Goal: Transaction & Acquisition: Book appointment/travel/reservation

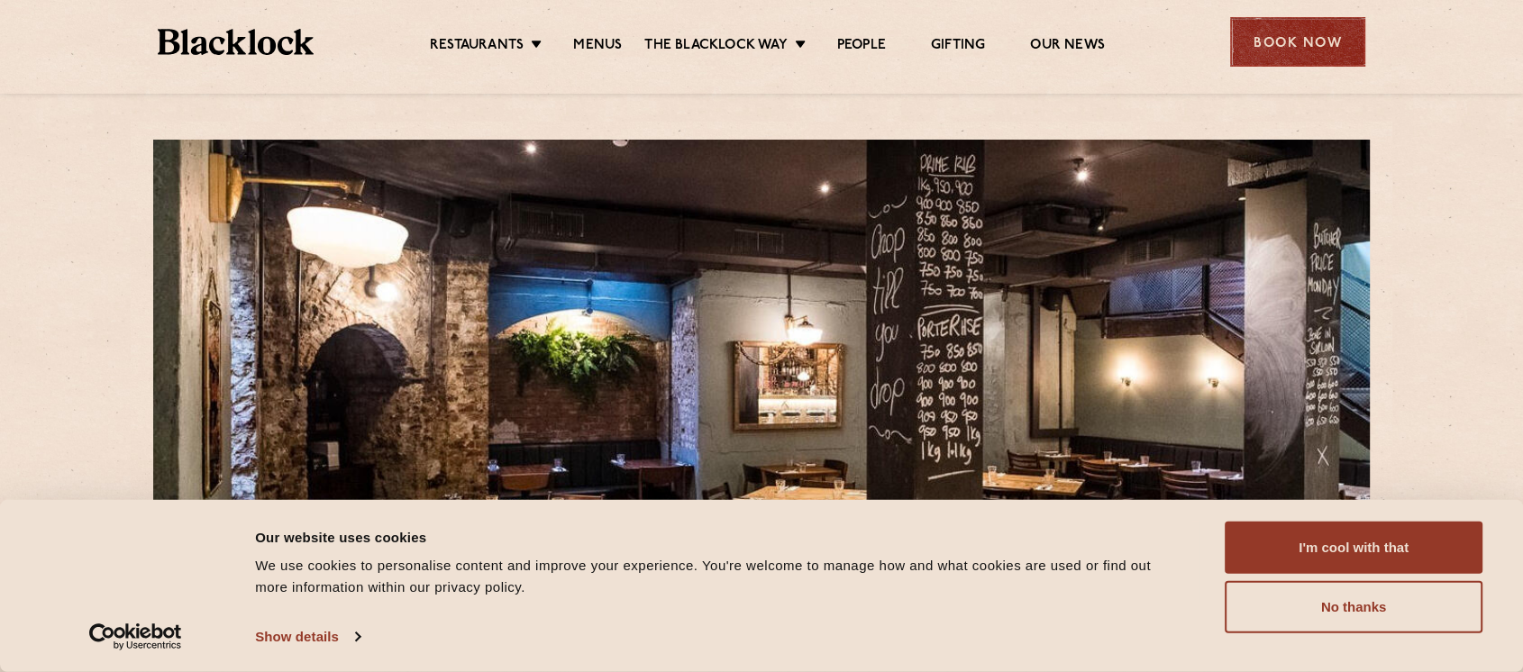
click at [1281, 47] on div "Book Now" at bounding box center [1297, 42] width 135 height 50
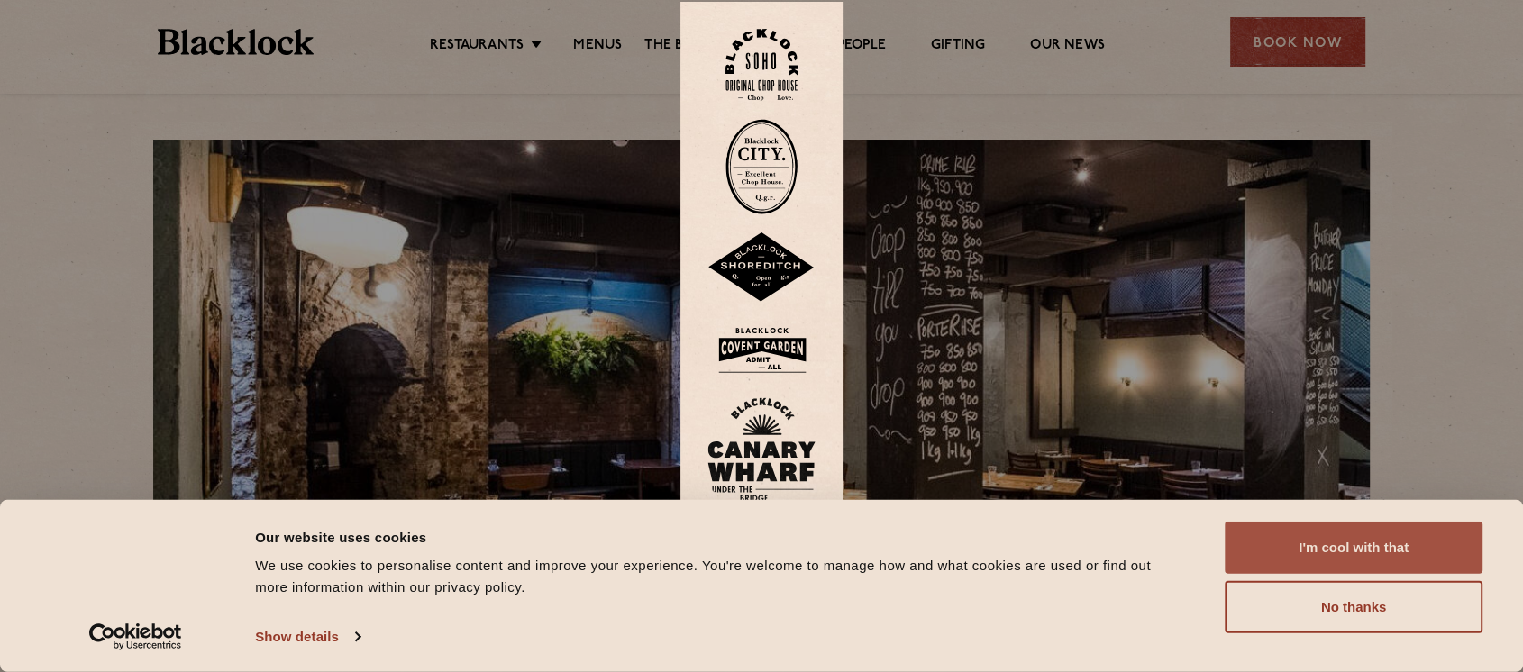
click at [1387, 548] on button "I'm cool with that" at bounding box center [1353, 548] width 258 height 52
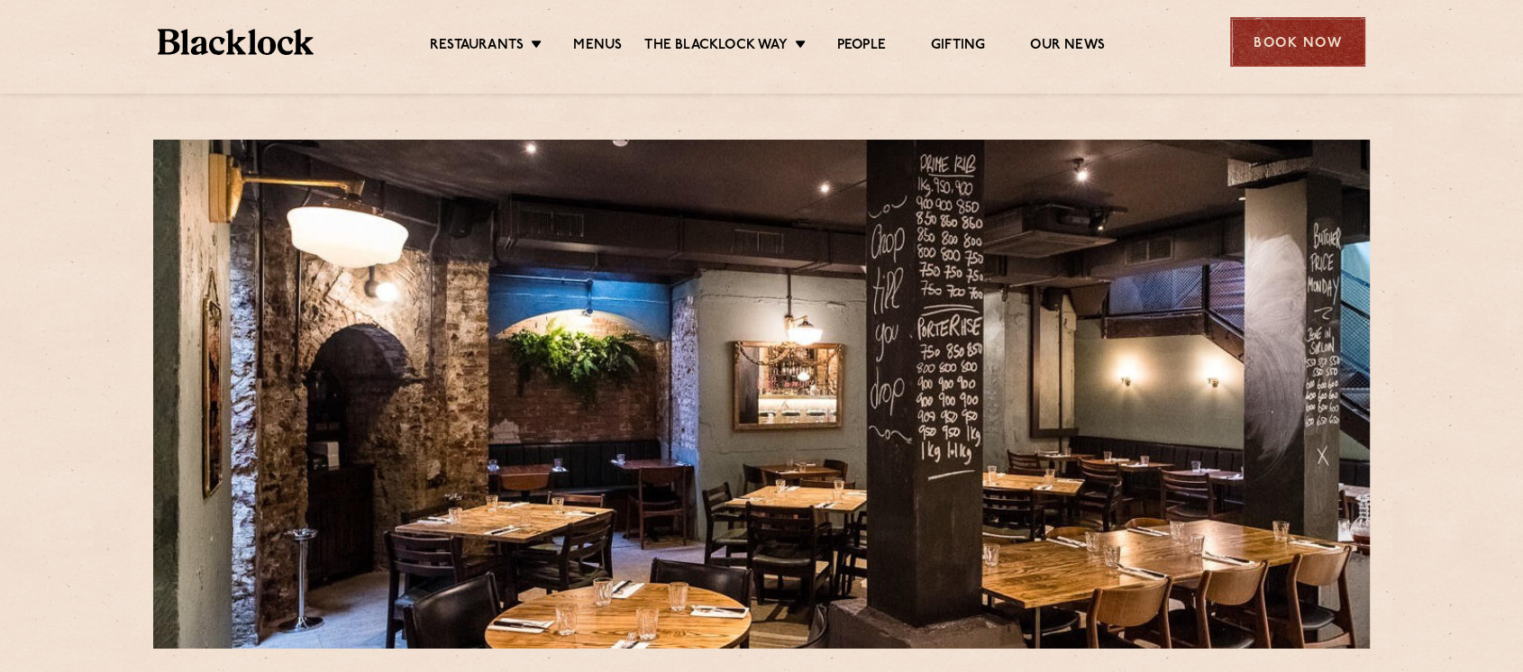
click at [1274, 51] on div "Book Now" at bounding box center [1297, 42] width 135 height 50
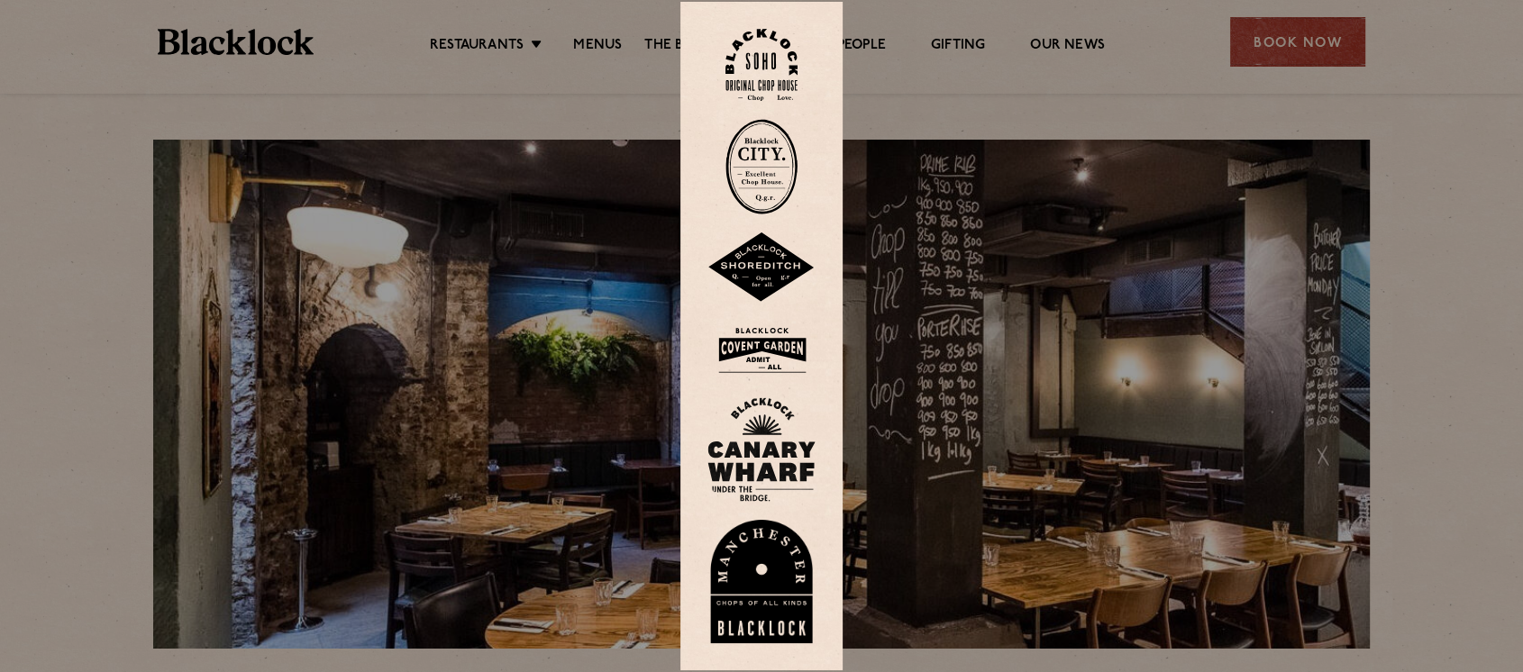
click at [759, 158] on img at bounding box center [761, 167] width 72 height 96
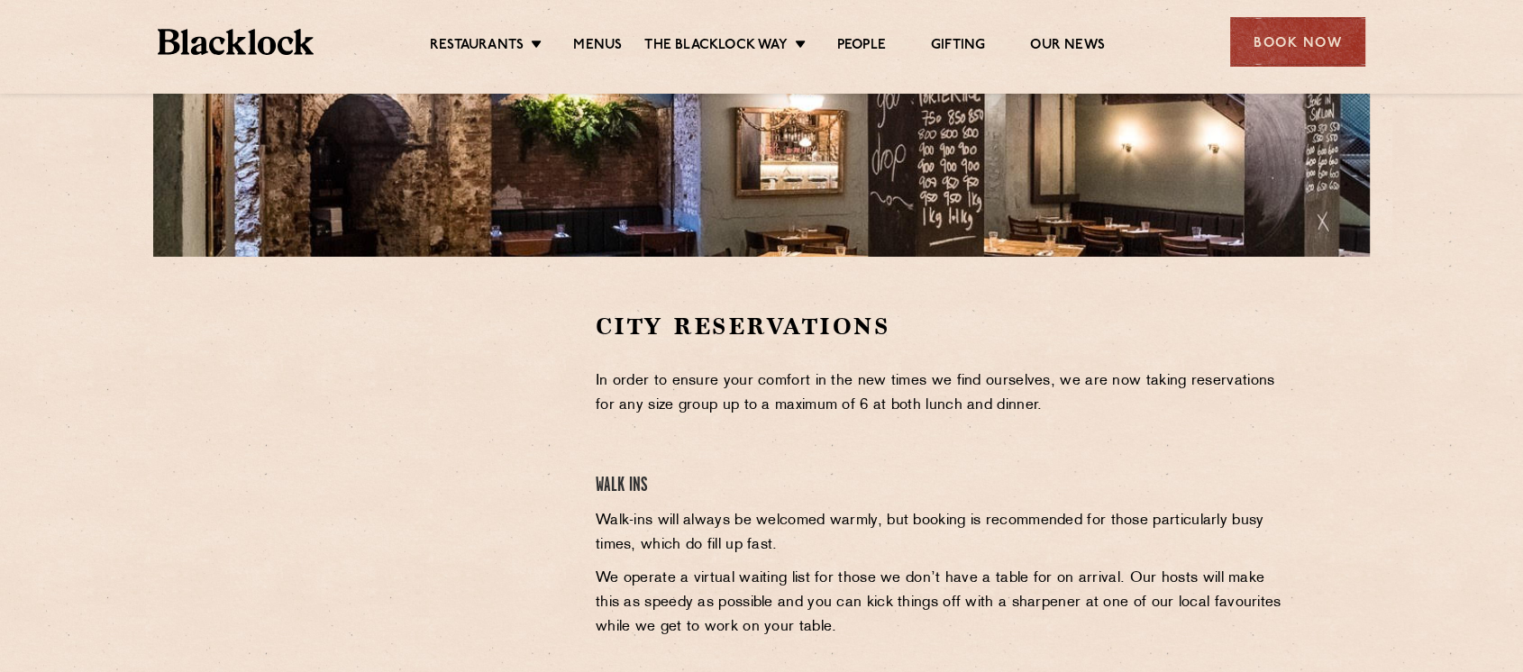
scroll to position [533, 0]
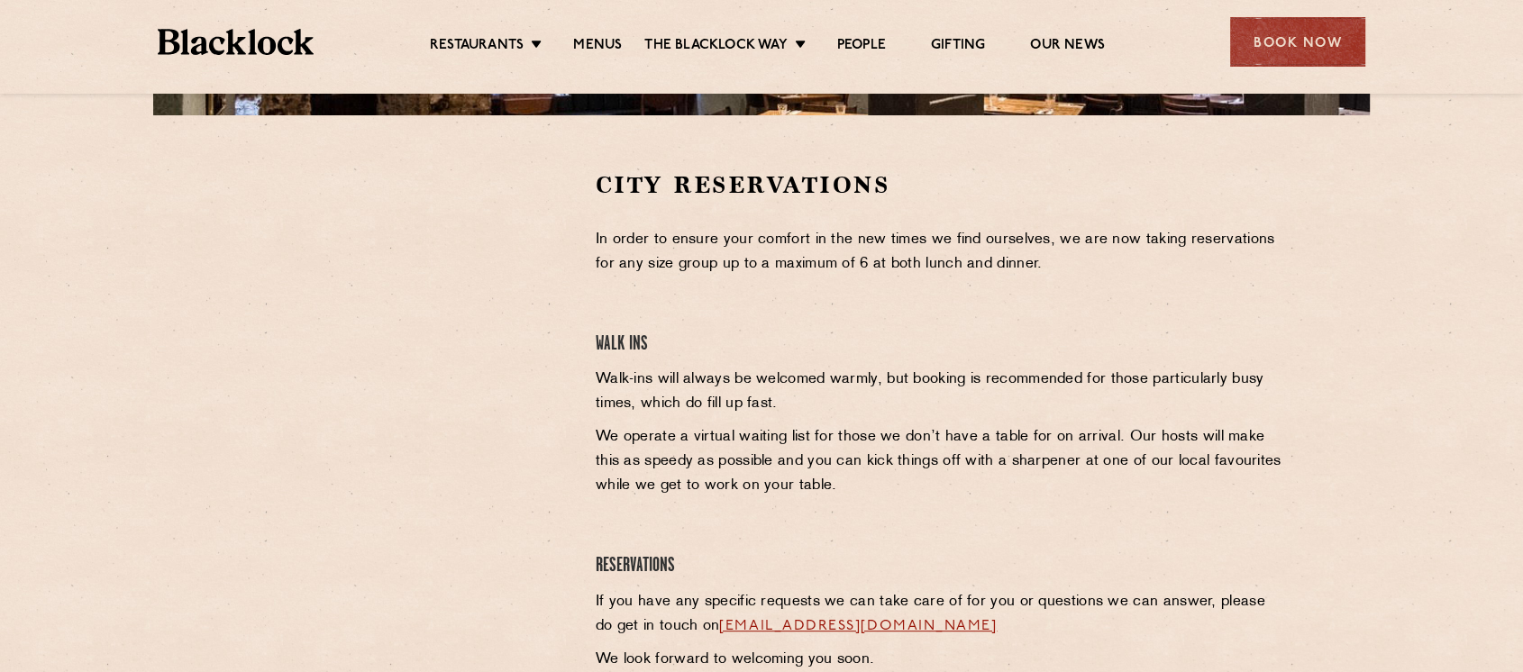
click at [549, 324] on div at bounding box center [403, 304] width 332 height 271
